Goal: Find specific page/section: Find specific page/section

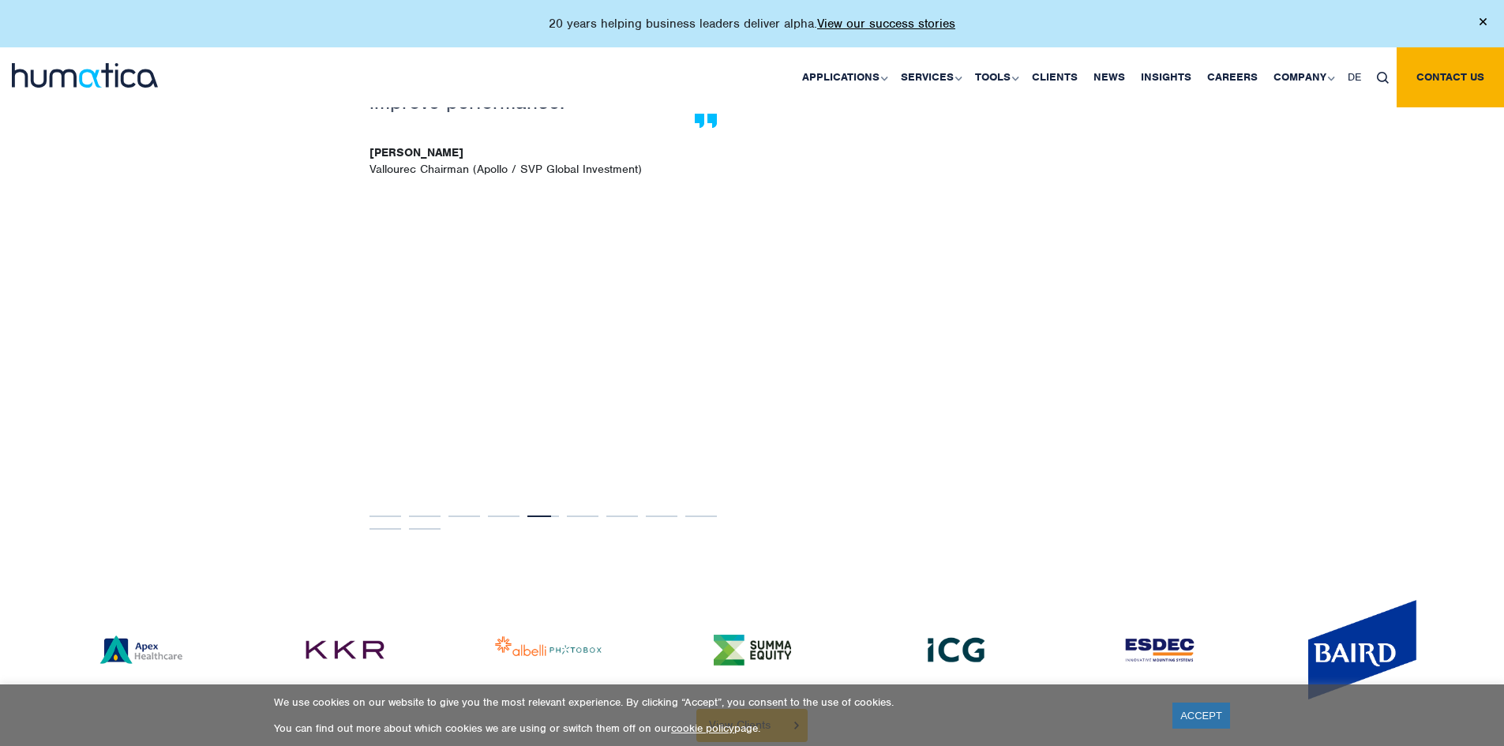
scroll to position [3394, 0]
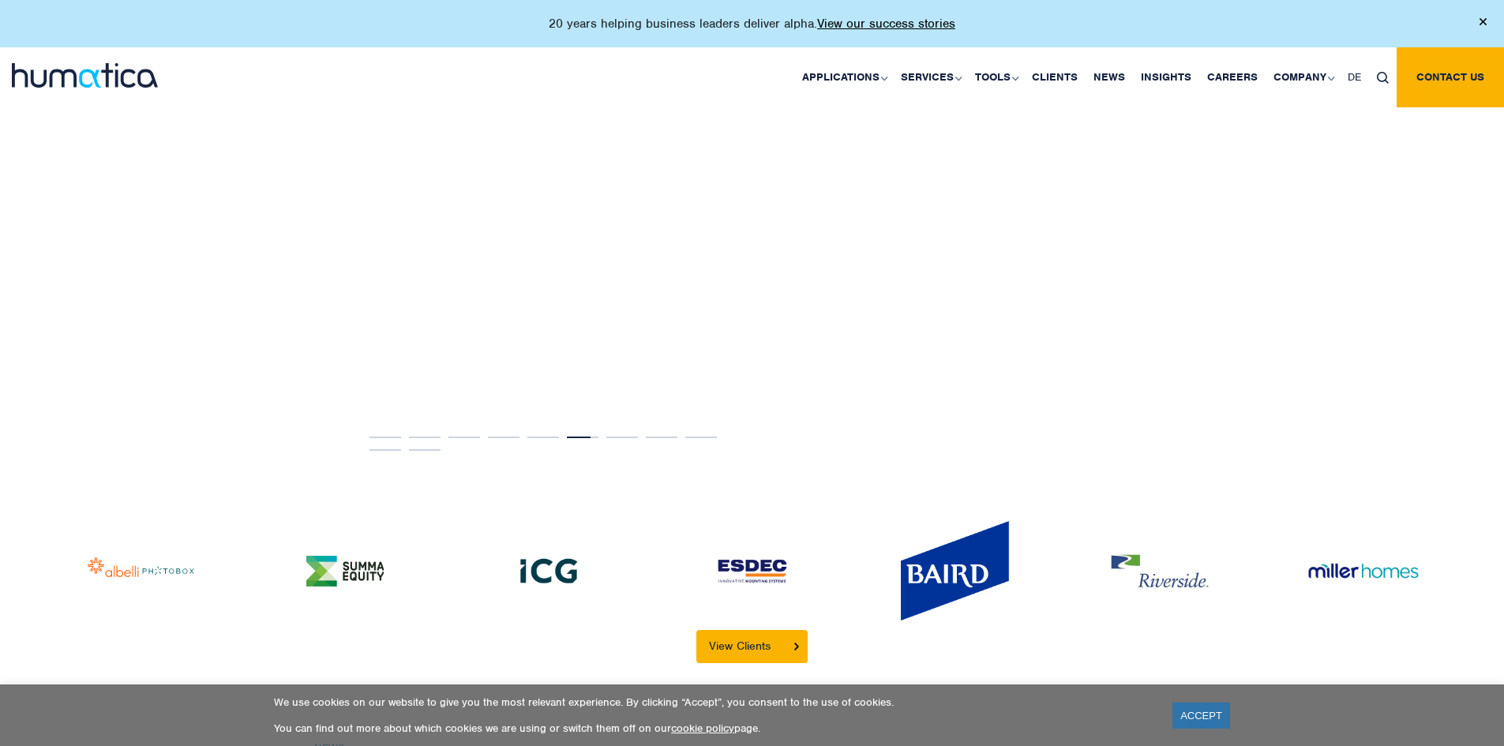
click at [0, 0] on link "Our People" at bounding box center [0, 0] width 0 height 0
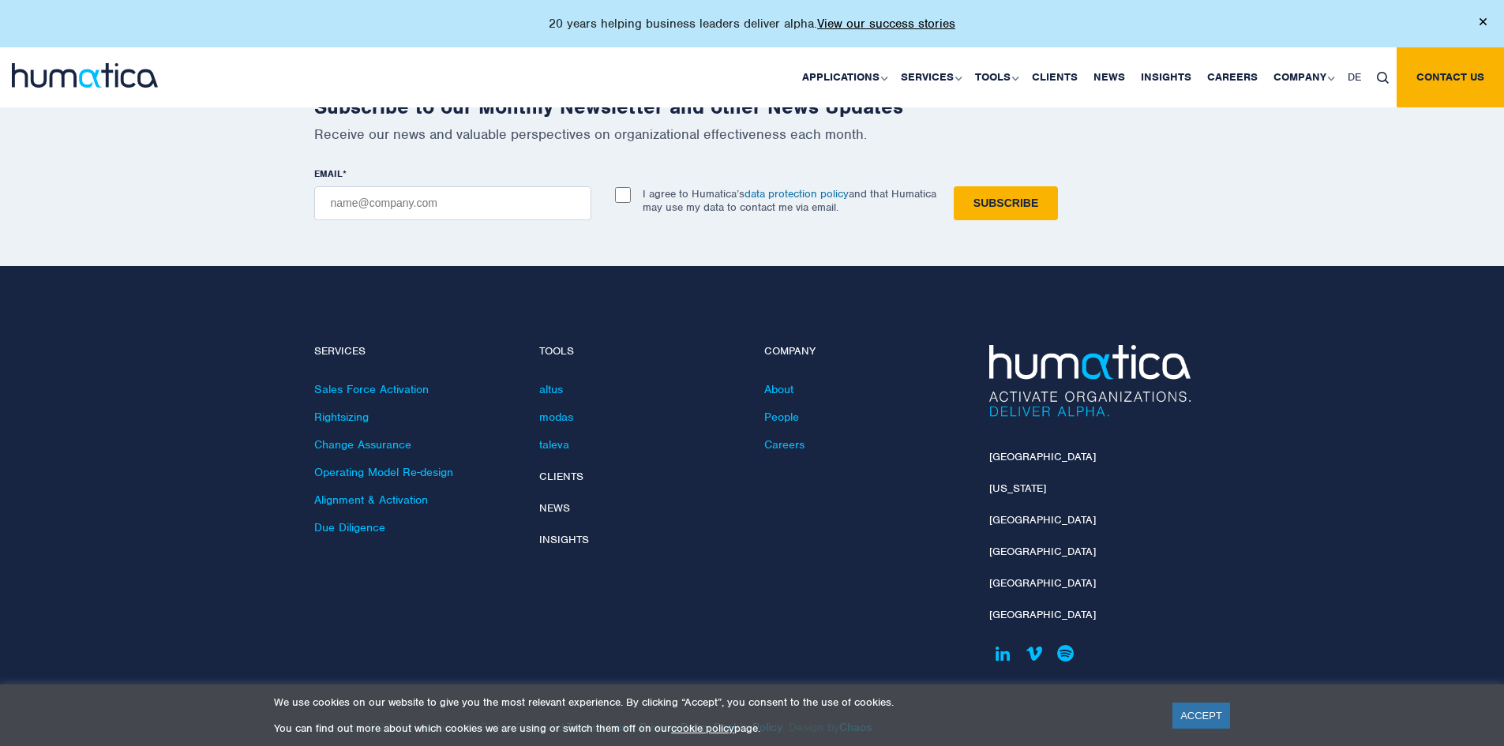
scroll to position [2318, 0]
